Goal: Complete application form: Complete application form

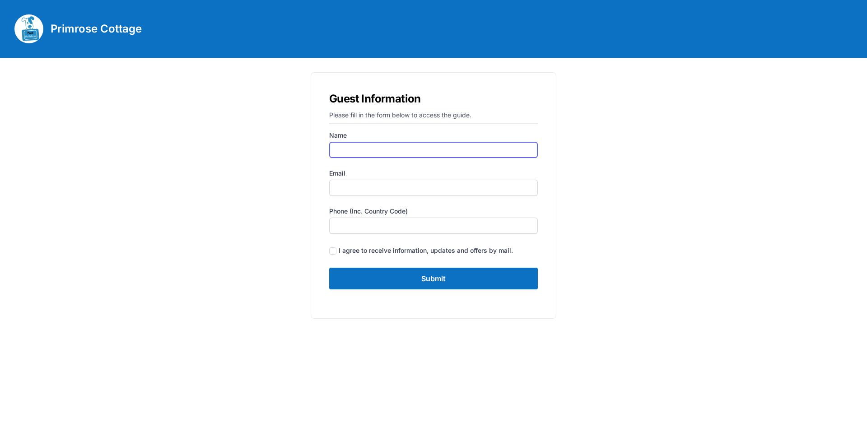
click at [358, 153] on input "Name" at bounding box center [433, 150] width 209 height 16
type input "zoe"
type input "[EMAIL_ADDRESS][DOMAIN_NAME]"
type input "07740564047"
click at [357, 149] on input "zoe" at bounding box center [433, 150] width 209 height 16
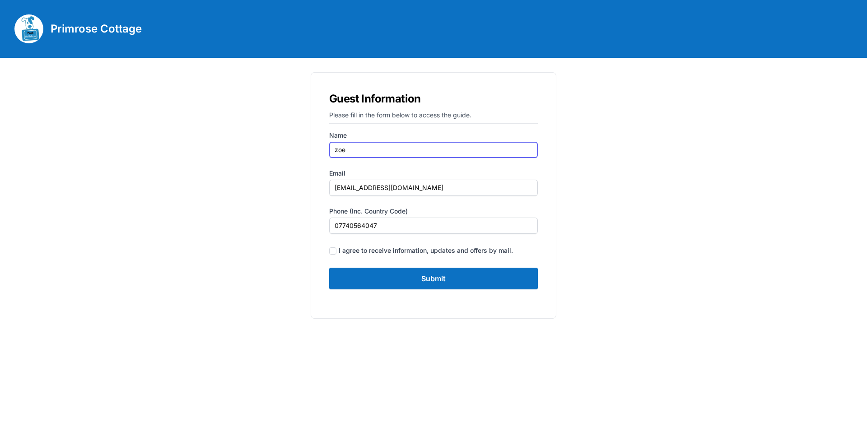
type input "[PERSON_NAME]"
click at [335, 249] on input "checkbox" at bounding box center [332, 250] width 7 height 7
checkbox input "true"
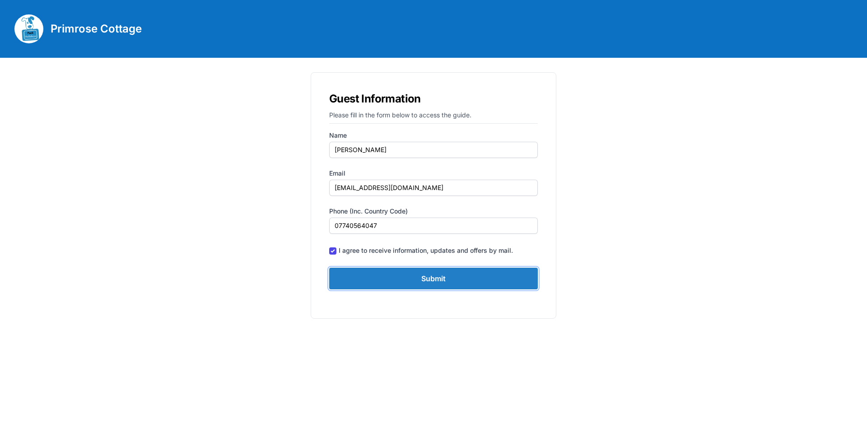
click at [429, 276] on input "Submit" at bounding box center [433, 279] width 209 height 22
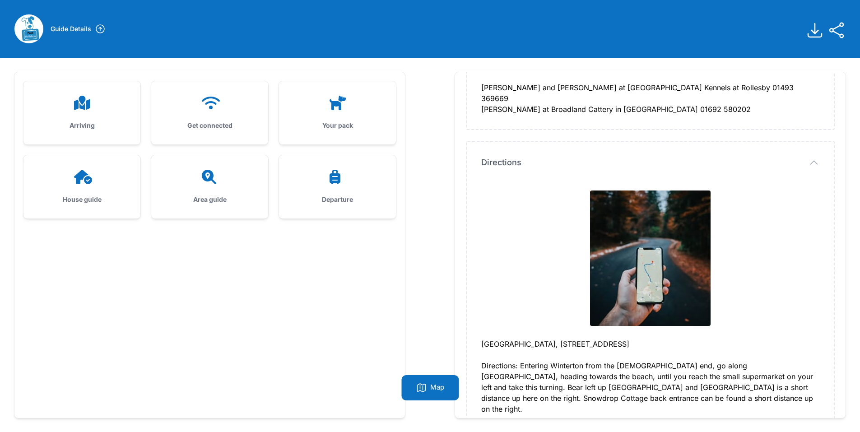
scroll to position [1806, 0]
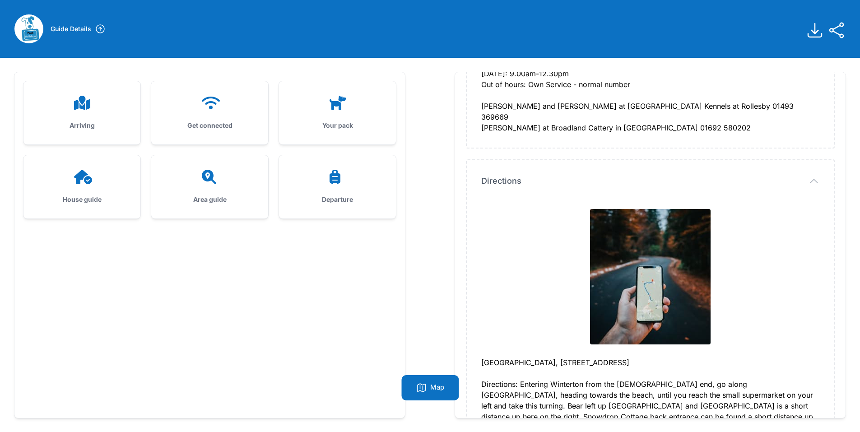
click at [211, 110] on div "Get connected" at bounding box center [209, 112] width 117 height 63
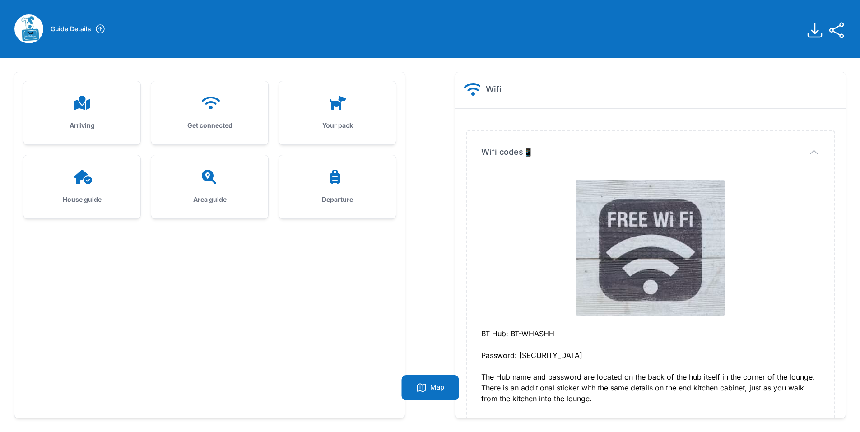
click at [339, 107] on icon at bounding box center [338, 103] width 16 height 14
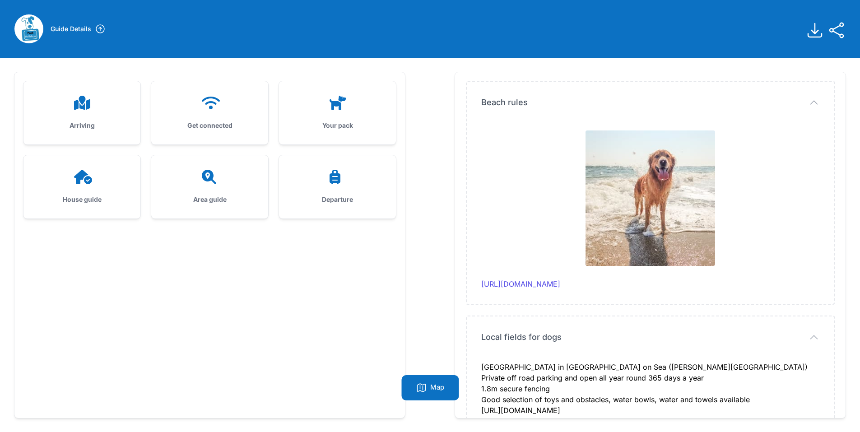
scroll to position [45, 0]
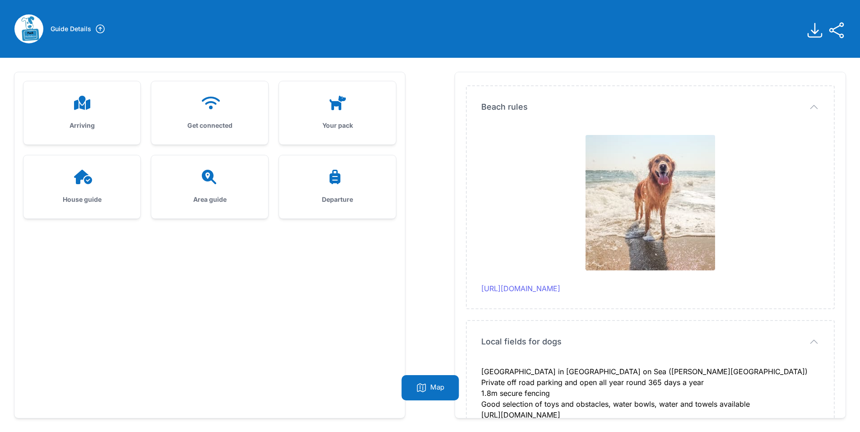
click at [549, 291] on link "[URL][DOMAIN_NAME]" at bounding box center [520, 288] width 79 height 9
